Goal: Information Seeking & Learning: Understand process/instructions

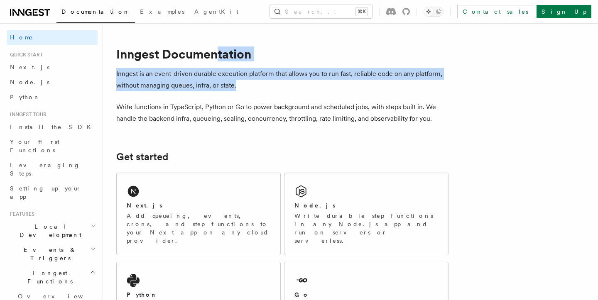
click at [209, 89] on p "Inngest is an event-driven durable execution platform that allows you to run fa…" at bounding box center [282, 79] width 332 height 23
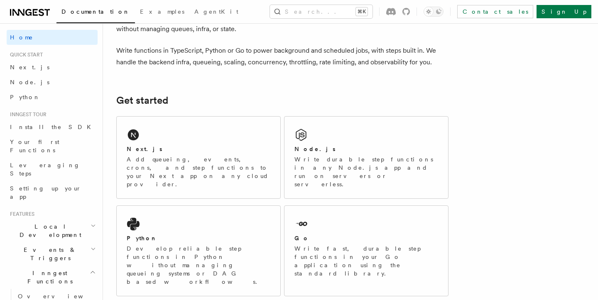
scroll to position [57, 0]
click at [202, 139] on div "Next.js Add queueing, events, crons, and step functions to your Next app on any…" at bounding box center [199, 157] width 164 height 82
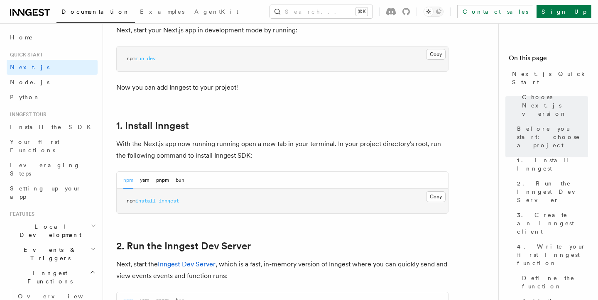
scroll to position [410, 0]
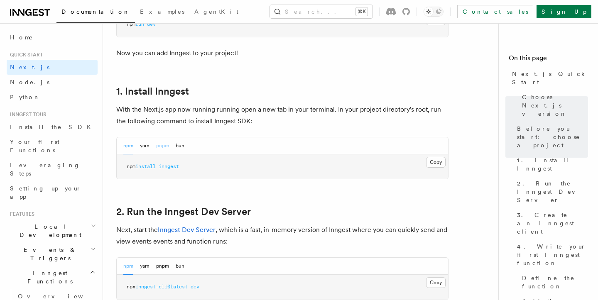
click at [165, 142] on button "pnpm" at bounding box center [162, 145] width 13 height 17
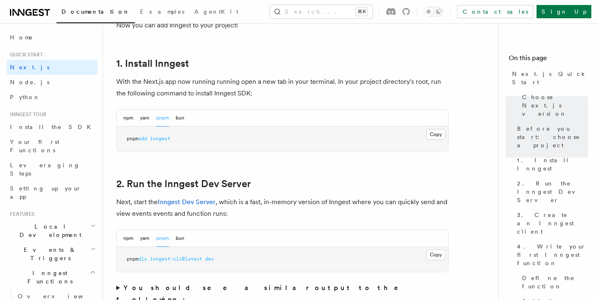
scroll to position [439, 0]
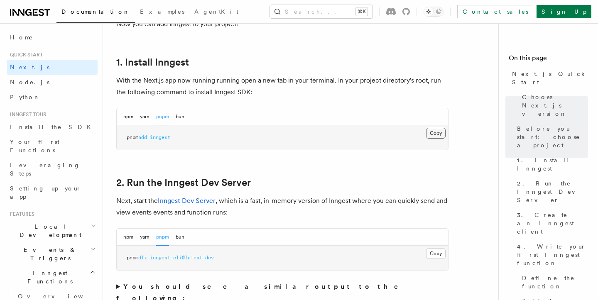
click at [435, 133] on button "Copy Copied" at bounding box center [436, 133] width 20 height 11
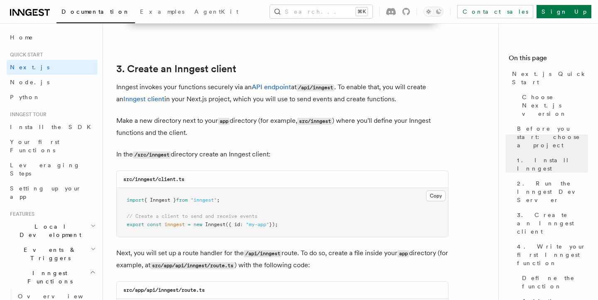
scroll to position [954, 0]
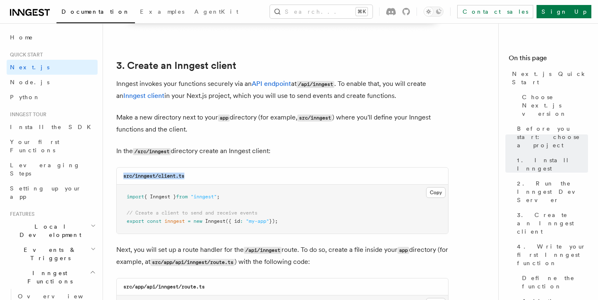
drag, startPoint x: 198, startPoint y: 176, endPoint x: 122, endPoint y: 175, distance: 75.5
click at [122, 175] on div "src/inngest/client.ts" at bounding box center [282, 176] width 331 height 17
click at [132, 175] on code "src/inngest/client.ts" at bounding box center [153, 176] width 61 height 6
drag, startPoint x: 122, startPoint y: 176, endPoint x: 213, endPoint y: 177, distance: 90.5
click at [213, 177] on div "src/inngest/client.ts" at bounding box center [282, 176] width 331 height 17
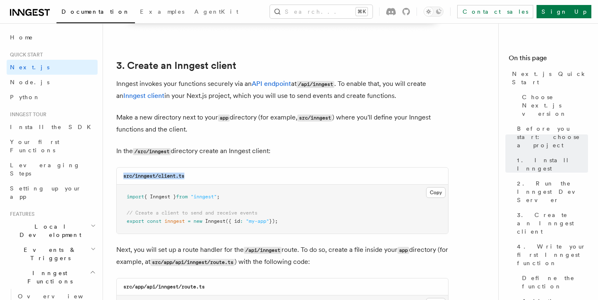
copy code "src/inngest/client.ts"
click at [430, 192] on button "Copy Copied" at bounding box center [436, 192] width 20 height 11
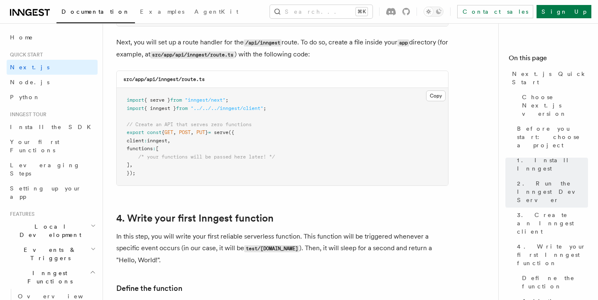
scroll to position [1162, 0]
click at [435, 92] on button "Copy Copied" at bounding box center [436, 95] width 20 height 11
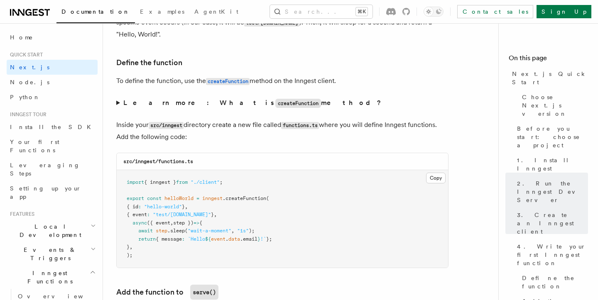
scroll to position [1387, 0]
click at [437, 177] on button "Copy Copied" at bounding box center [436, 177] width 20 height 11
